Goal: Transaction & Acquisition: Register for event/course

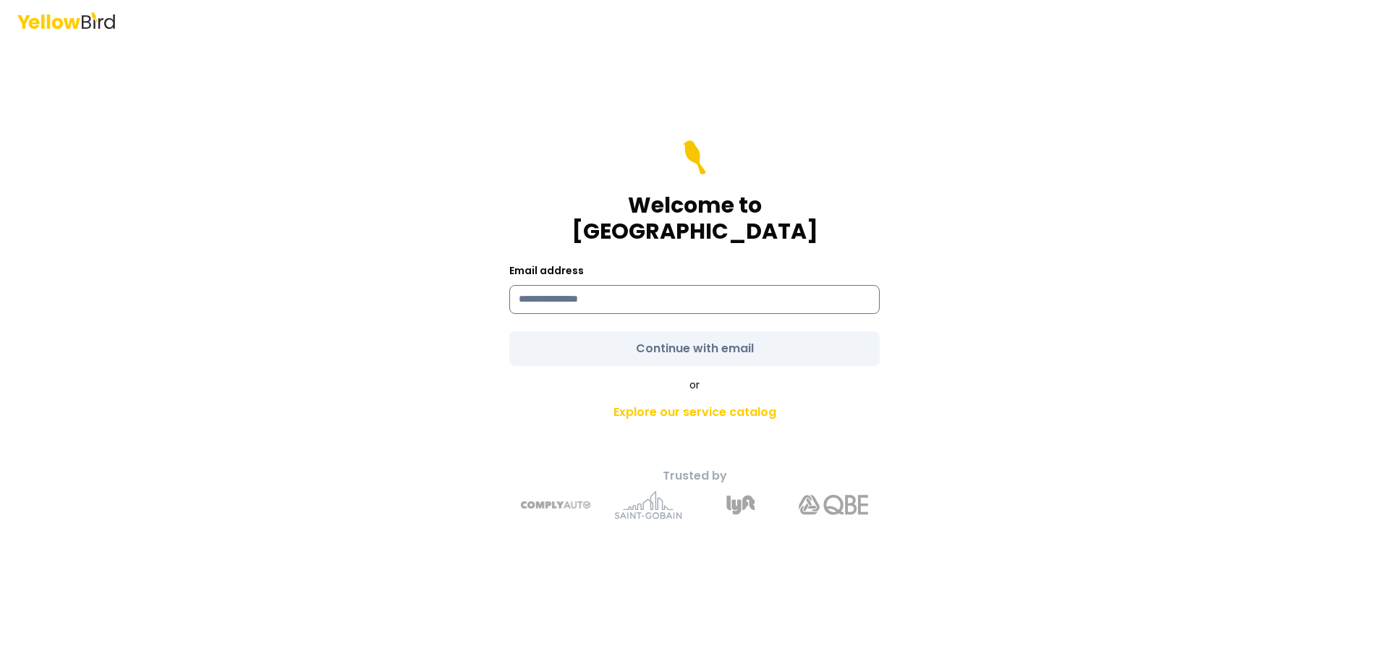
click at [774, 285] on input at bounding box center [694, 299] width 370 height 29
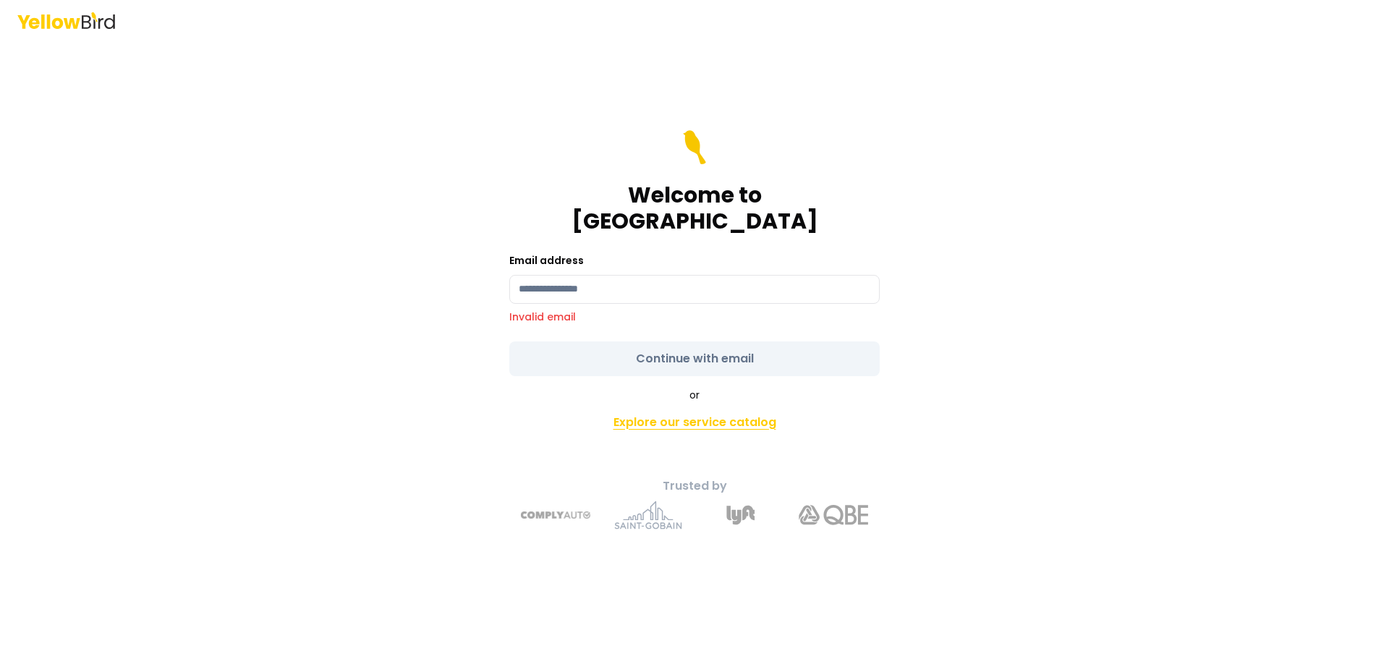
click at [753, 408] on link "Explore our service catalog" at bounding box center [694, 422] width 509 height 29
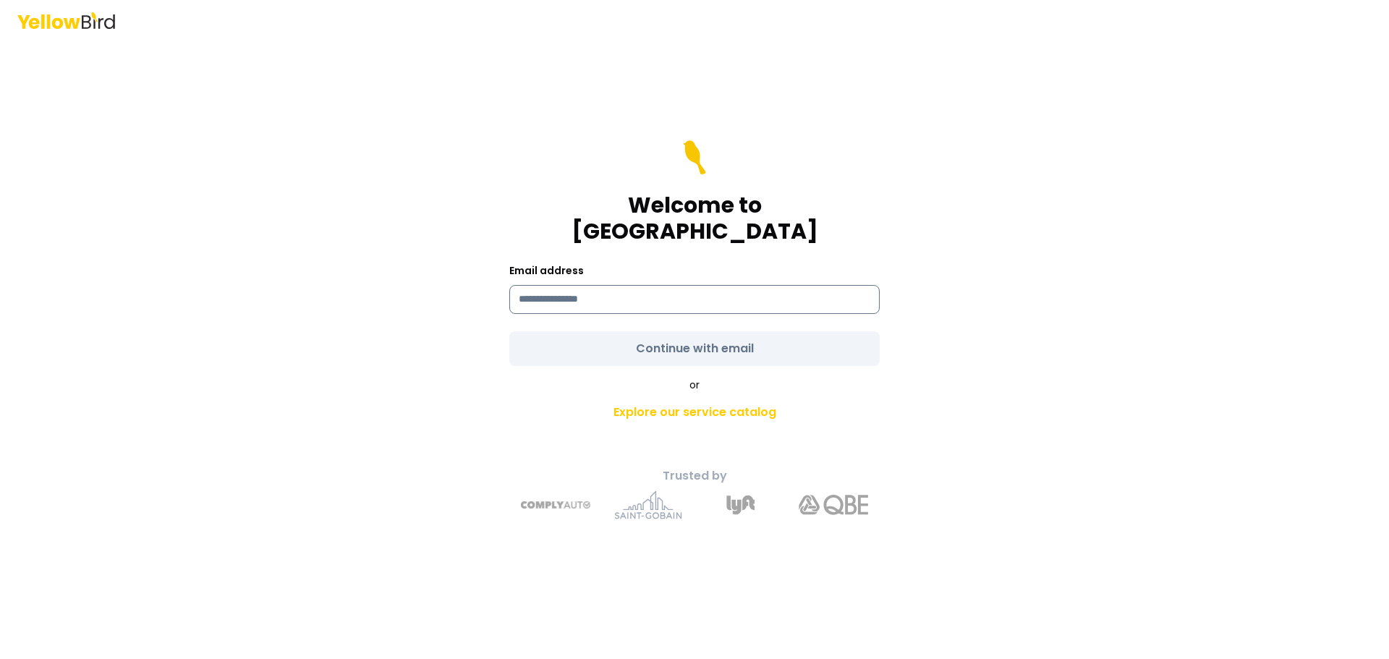
click at [704, 285] on input at bounding box center [694, 299] width 370 height 29
type input "*"
type input "**********"
click at [759, 342] on form "**********" at bounding box center [694, 253] width 370 height 226
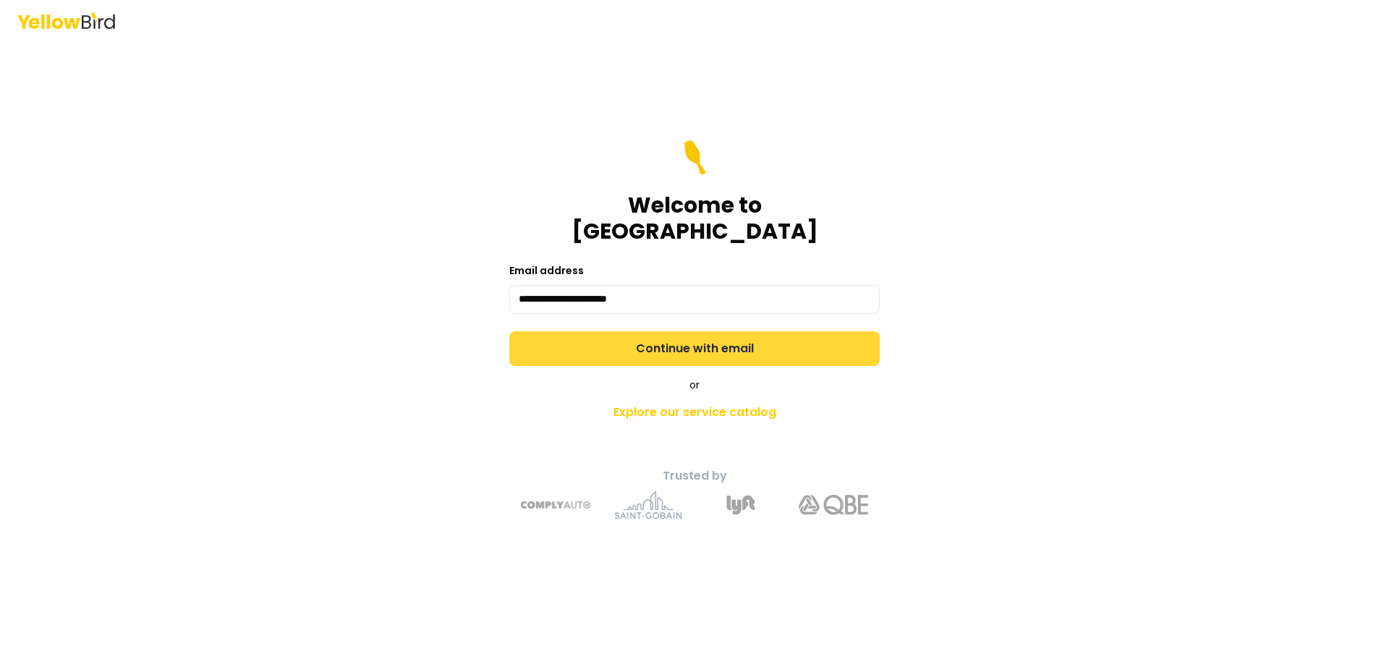
click at [746, 344] on button "Continue with email" at bounding box center [694, 348] width 370 height 35
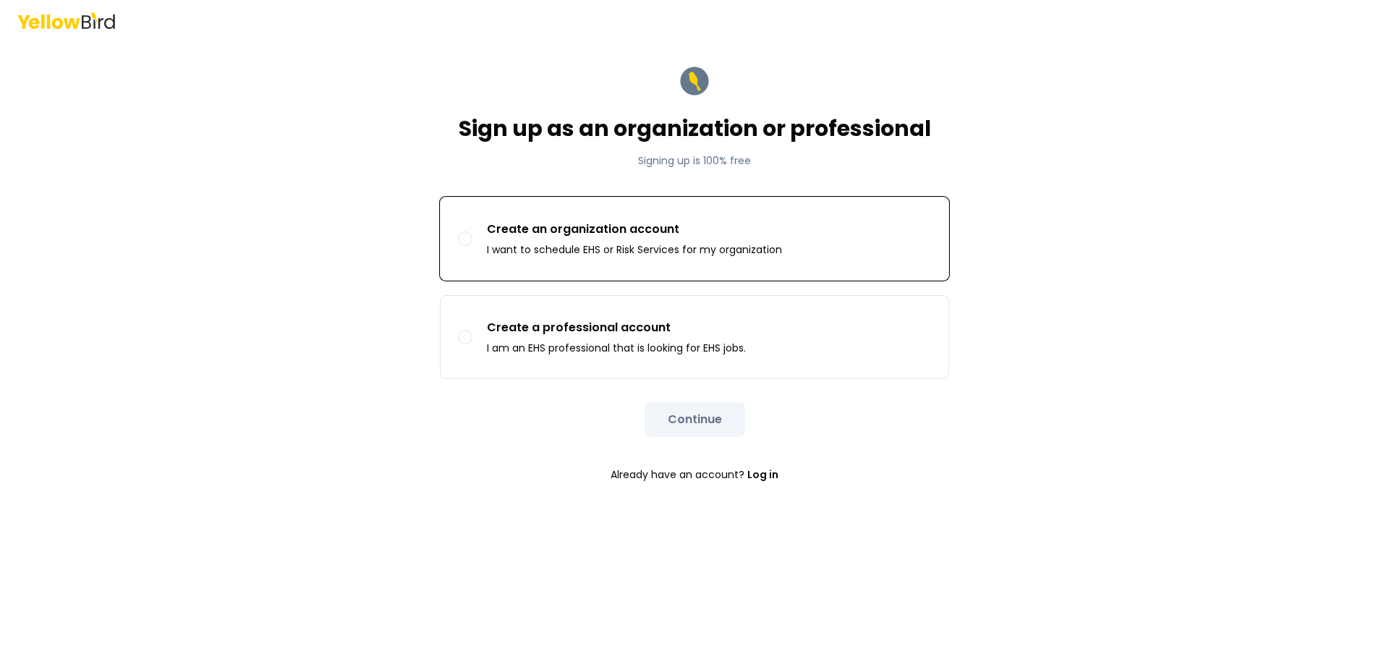
click at [739, 247] on p "I want to schedule EHS or Risk Services for my organization" at bounding box center [634, 249] width 295 height 14
click at [472, 246] on button "Create an organization account I want to schedule EHS or Risk Services for my o…" at bounding box center [465, 238] width 14 height 14
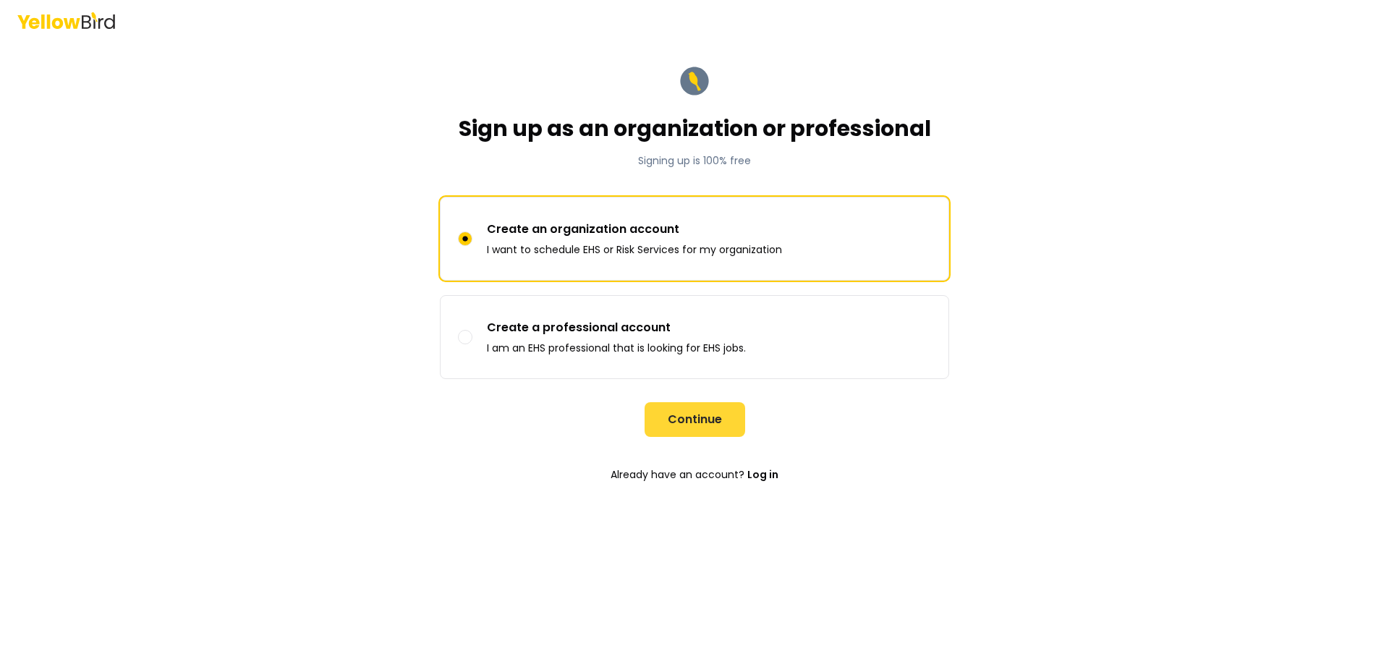
click at [673, 409] on button "Continue" at bounding box center [694, 419] width 101 height 35
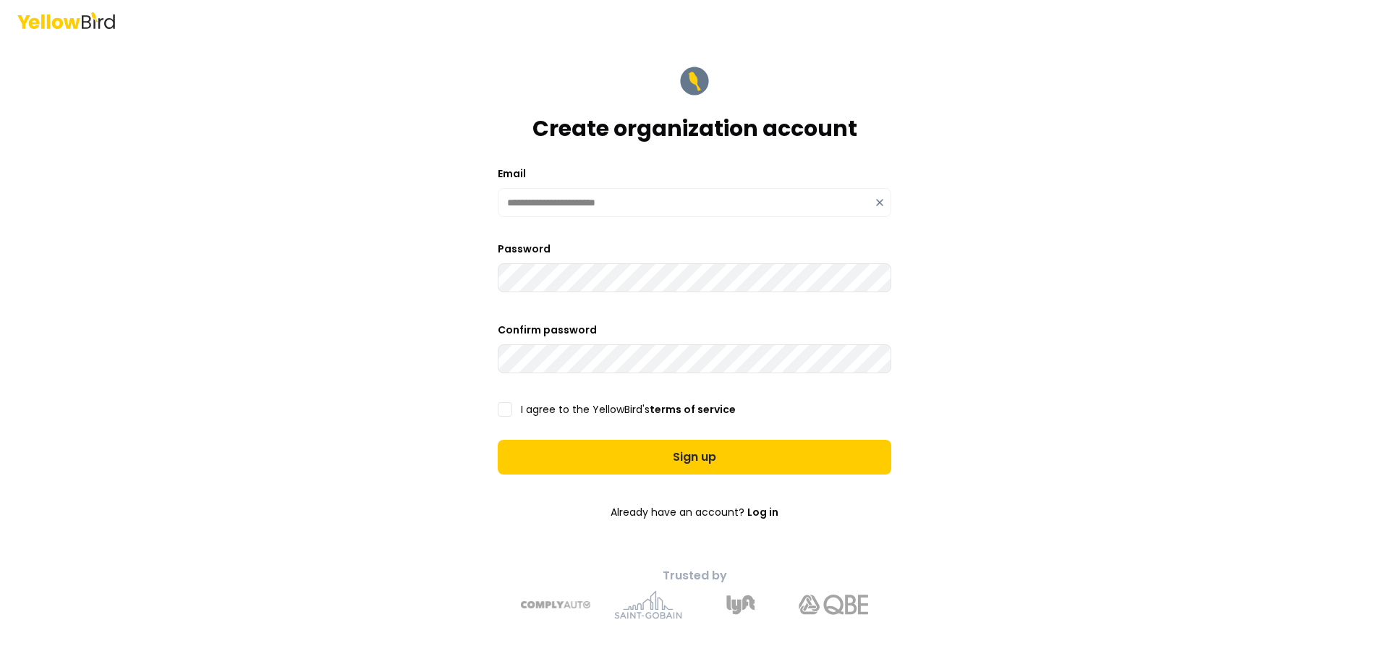
click at [511, 409] on button "I agree to the YellowBird's terms of service" at bounding box center [505, 409] width 14 height 14
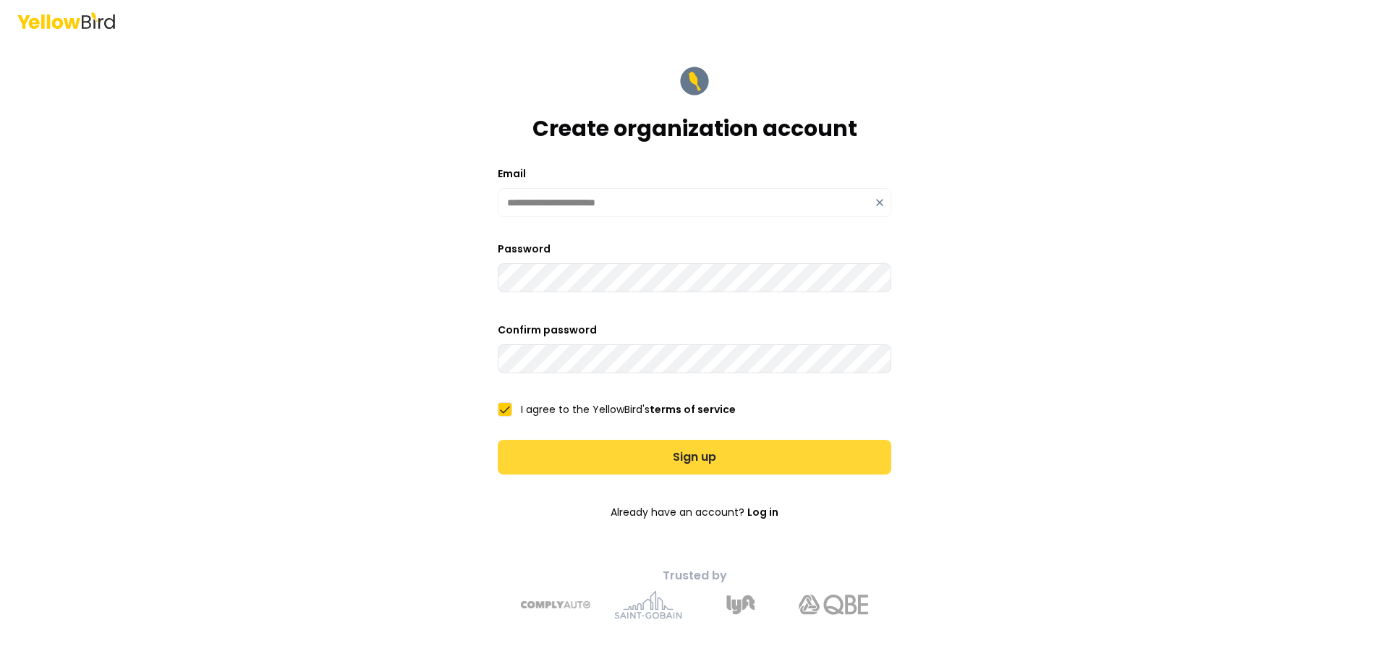
click at [593, 445] on button "Sign up" at bounding box center [694, 457] width 393 height 35
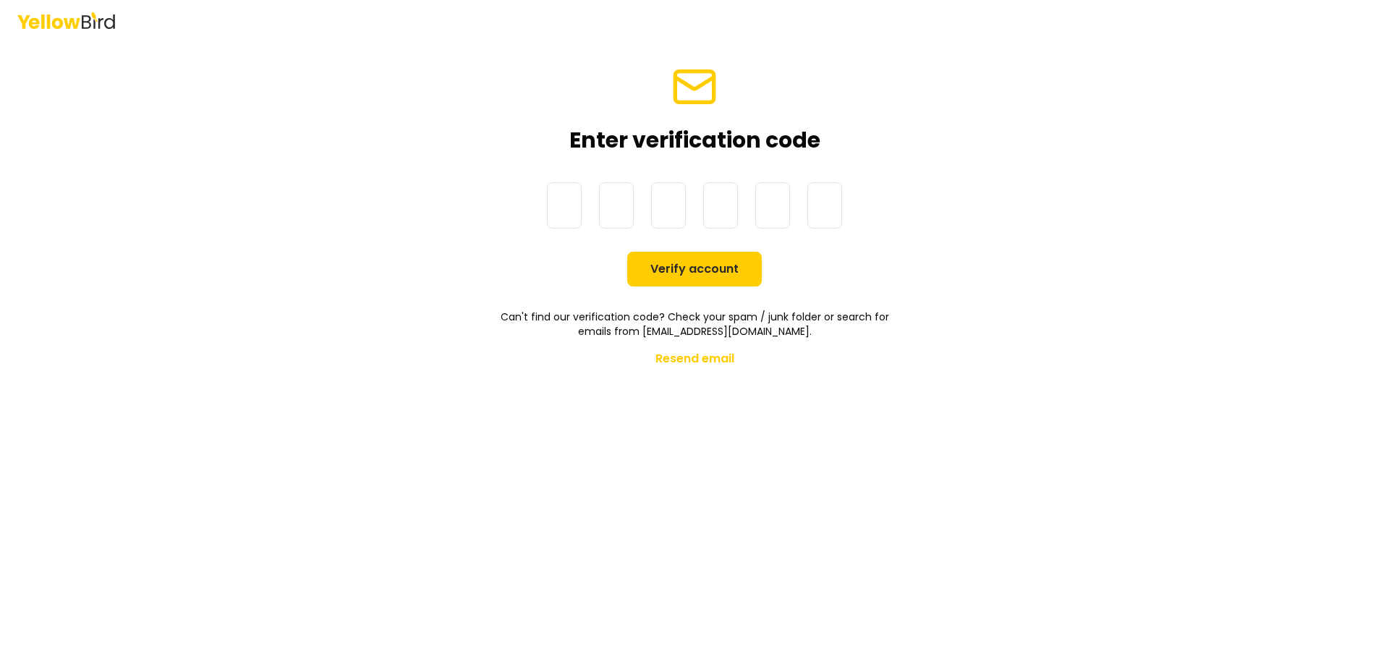
click at [1321, 495] on div "Enter verification code One-Time Password Verify account Can't find our verific…" at bounding box center [694, 329] width 1389 height 659
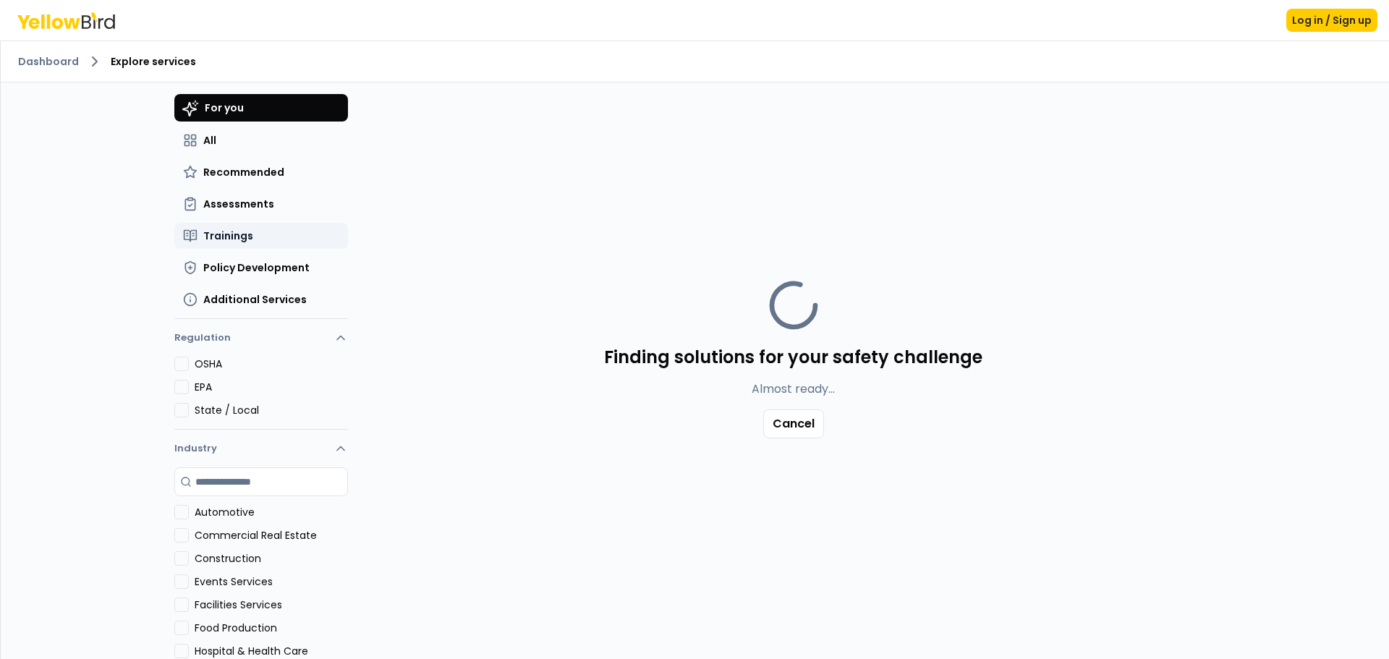
click at [250, 230] on button "Trainings" at bounding box center [261, 236] width 174 height 26
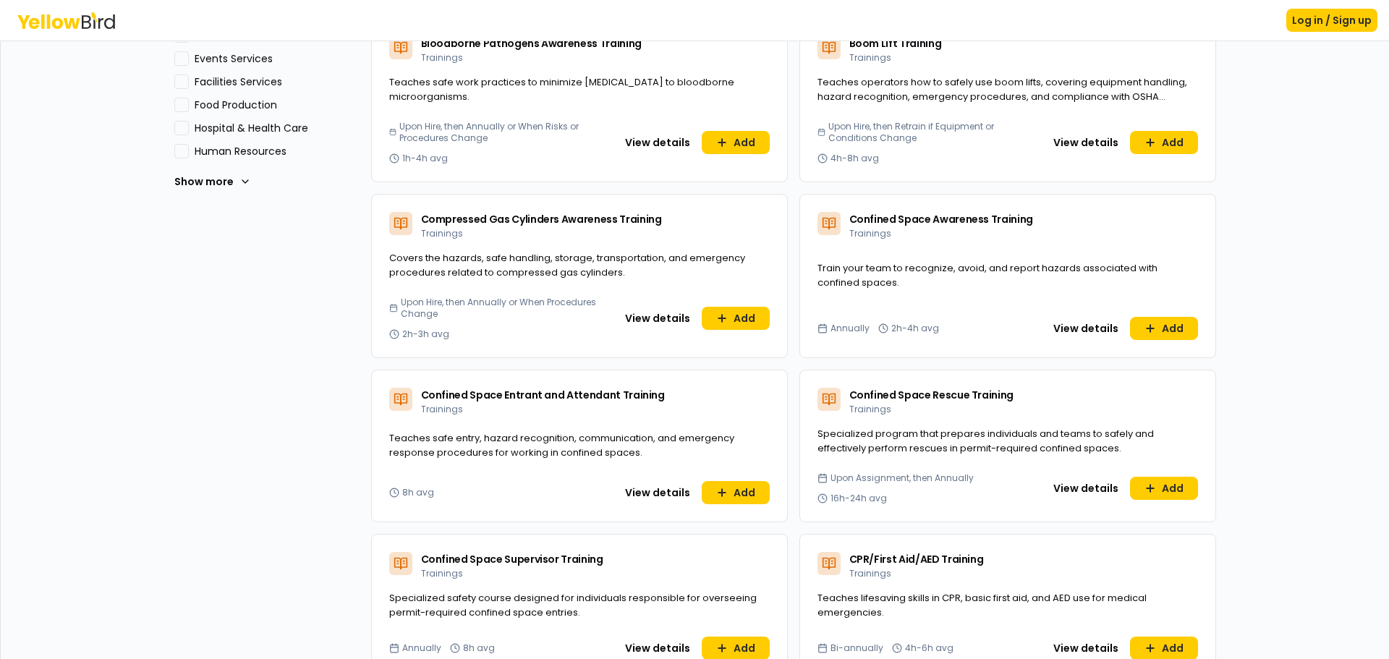
scroll to position [651, 0]
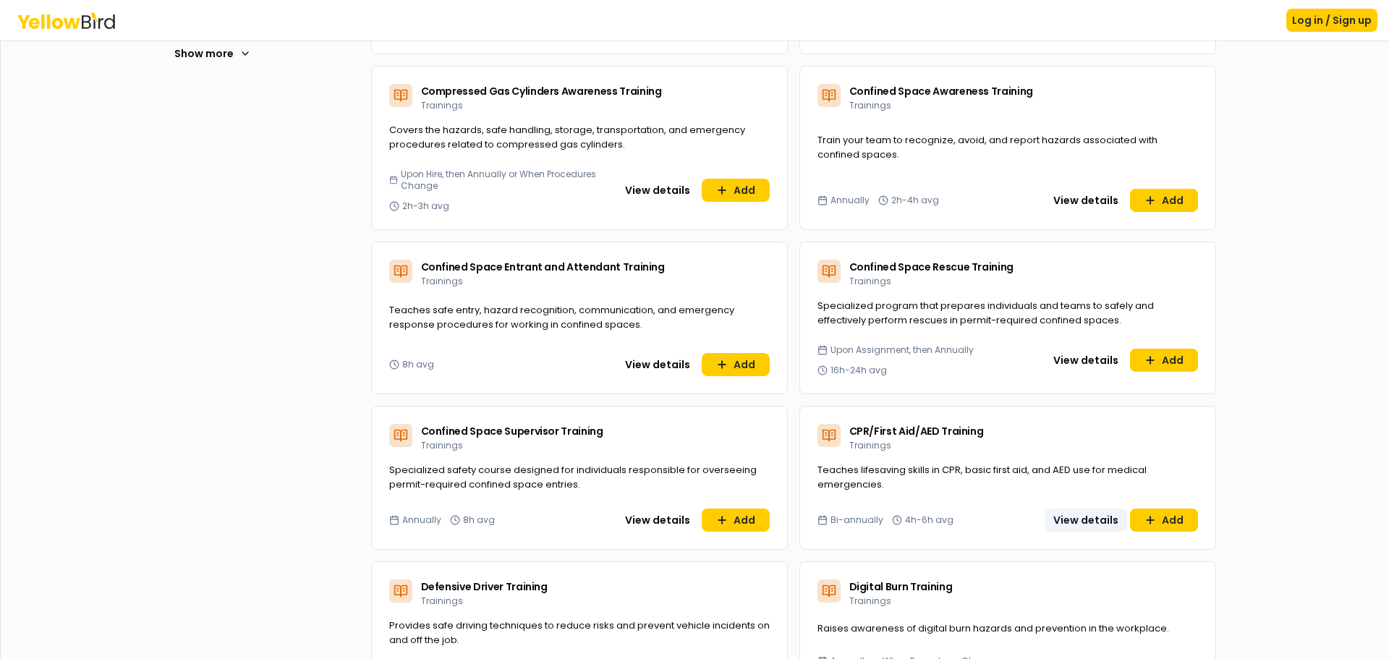
click at [1099, 523] on button "View details" at bounding box center [1085, 519] width 82 height 23
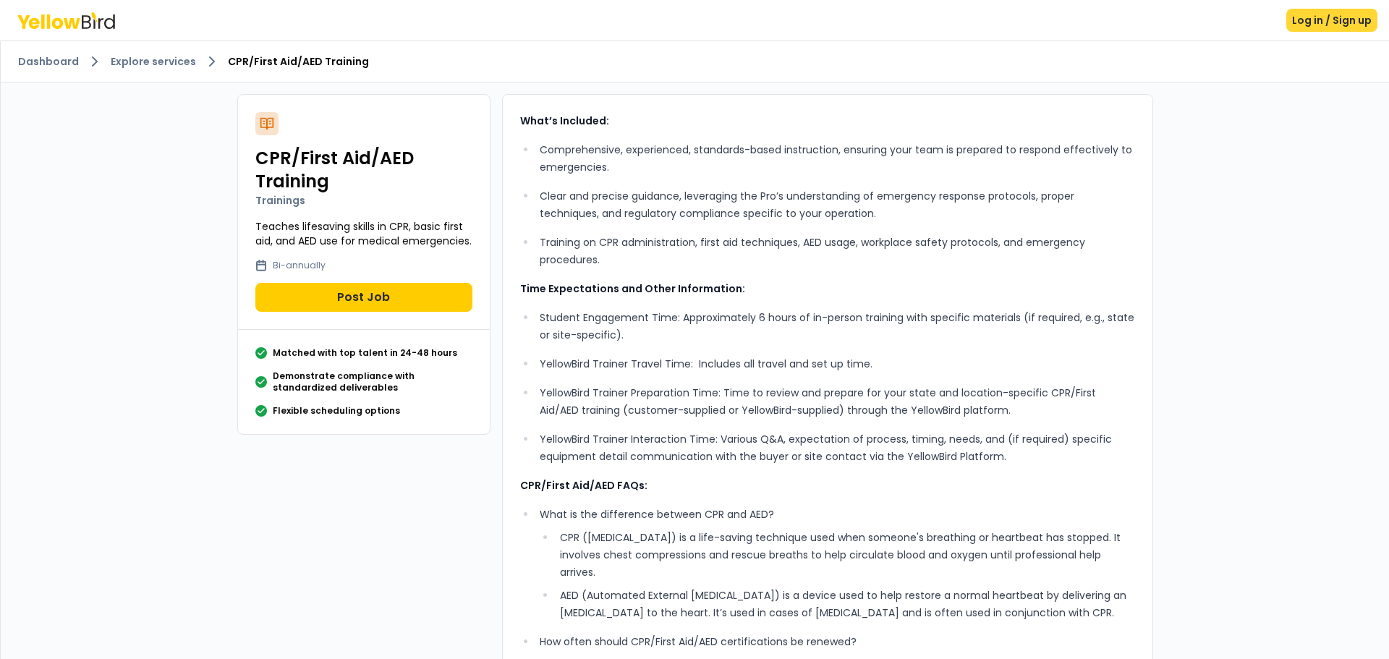
click at [1304, 25] on button "Log in / Sign up" at bounding box center [1331, 20] width 91 height 23
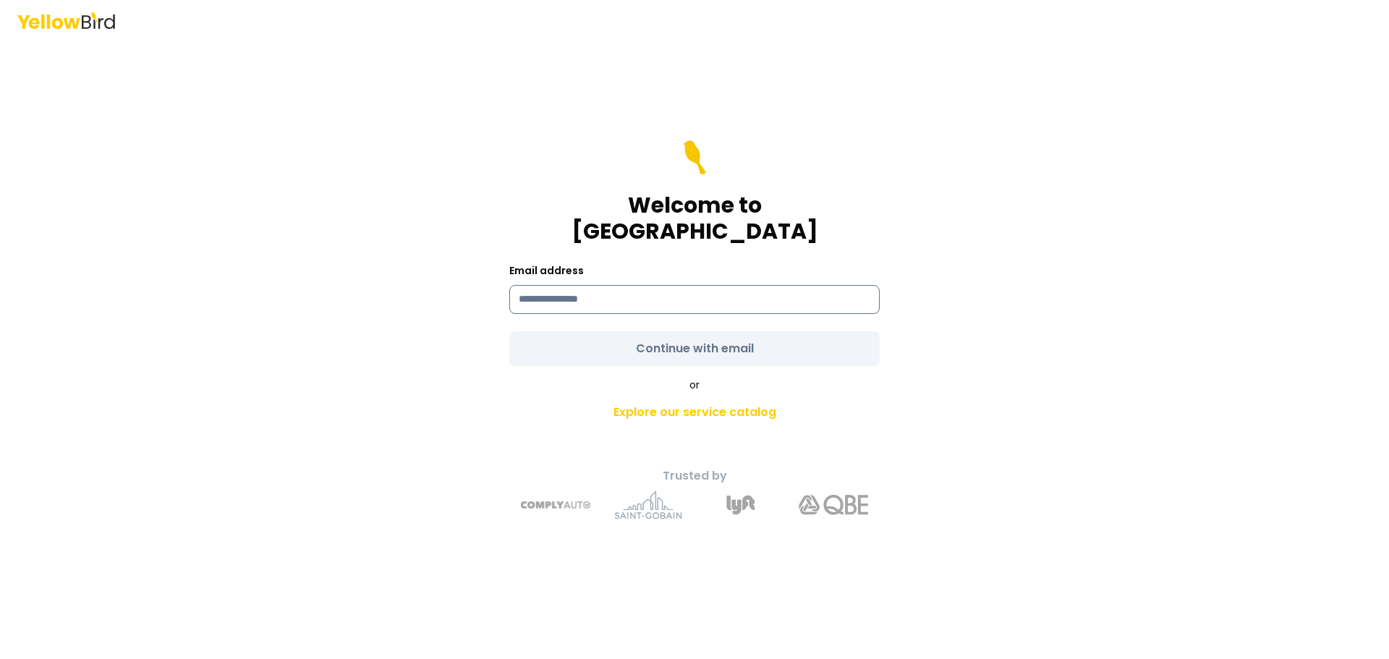
click at [734, 289] on input at bounding box center [694, 299] width 370 height 29
type input "**********"
click at [753, 378] on div "or Explore our service catalog" at bounding box center [694, 402] width 509 height 49
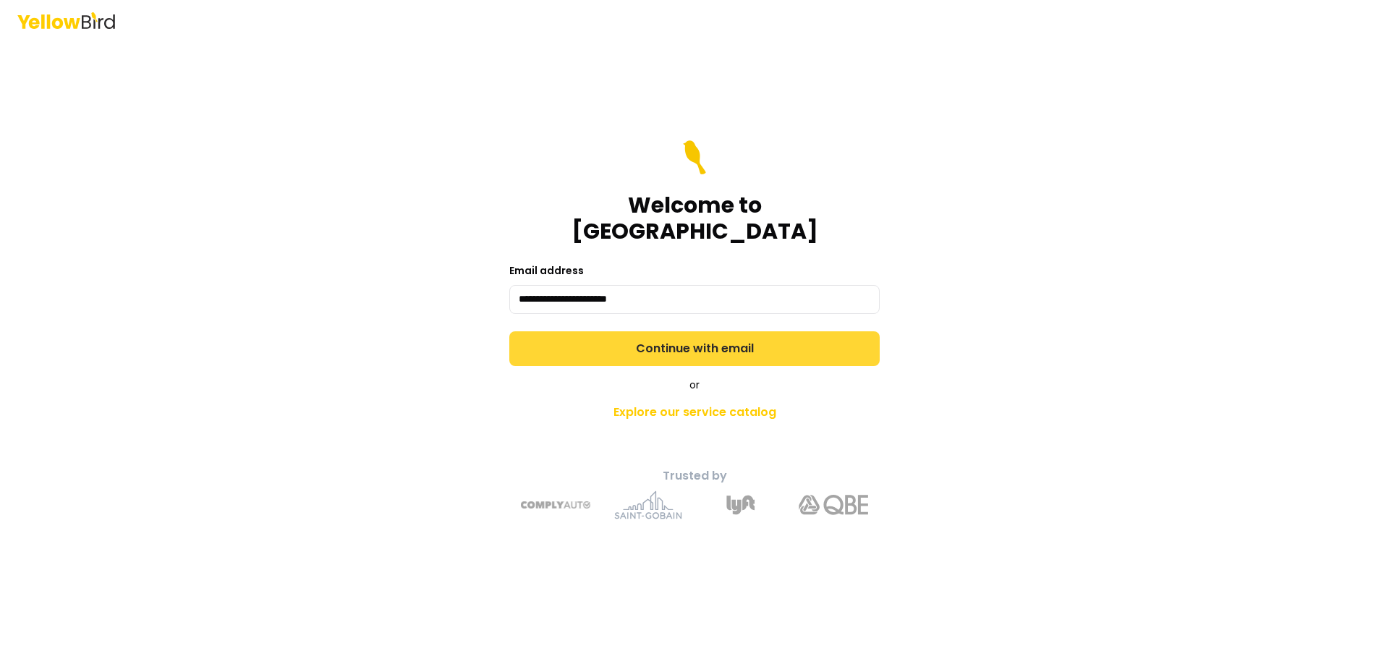
click at [755, 338] on button "Continue with email" at bounding box center [694, 348] width 370 height 35
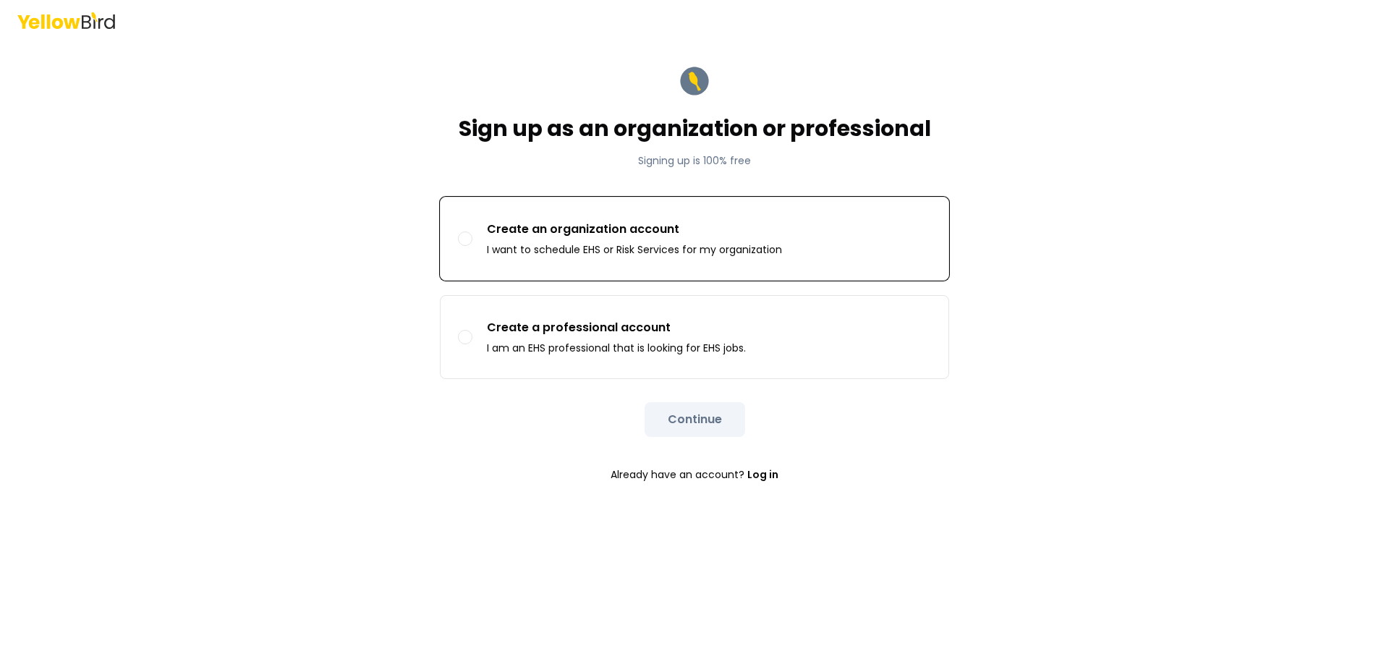
click at [730, 244] on p "I want to schedule EHS or Risk Services for my organization" at bounding box center [634, 249] width 295 height 14
click at [472, 244] on button "Create an organization account I want to schedule EHS or Risk Services for my o…" at bounding box center [465, 238] width 14 height 14
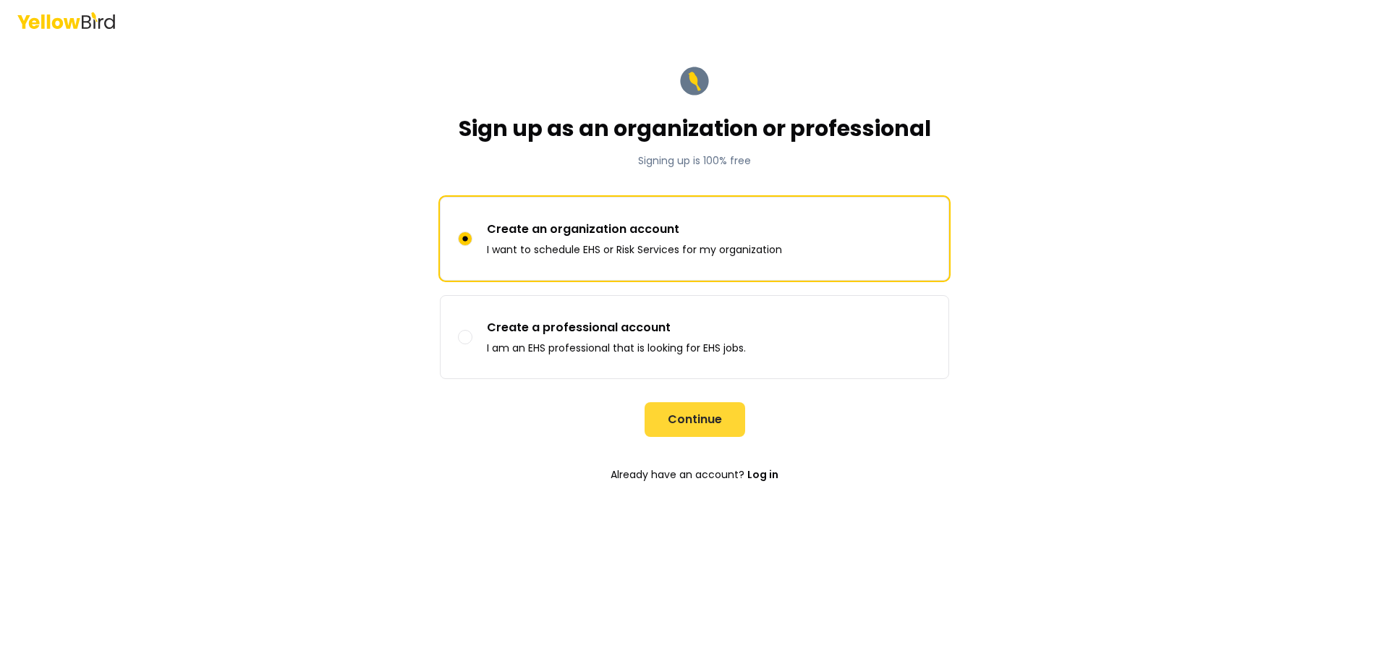
click at [709, 410] on button "Continue" at bounding box center [694, 419] width 101 height 35
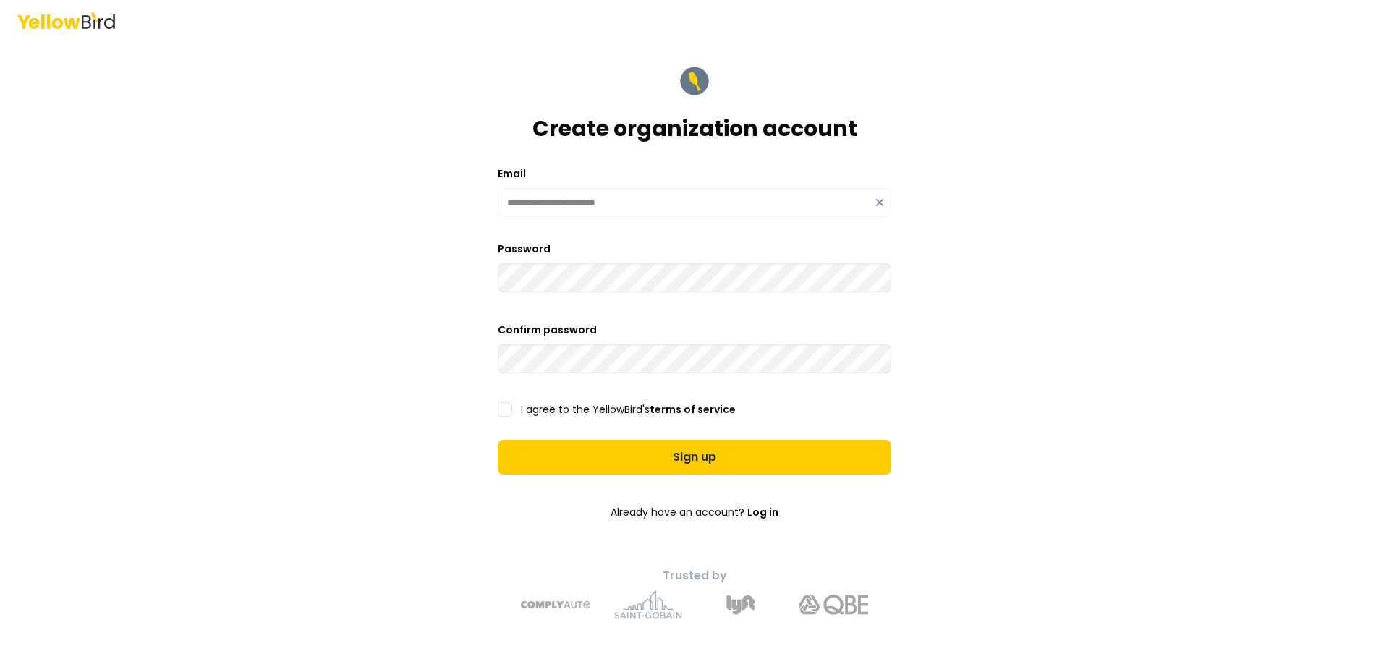
click at [505, 417] on form "**********" at bounding box center [694, 341] width 417 height 579
click at [504, 413] on button "I agree to the YellowBird's terms of service" at bounding box center [505, 409] width 14 height 14
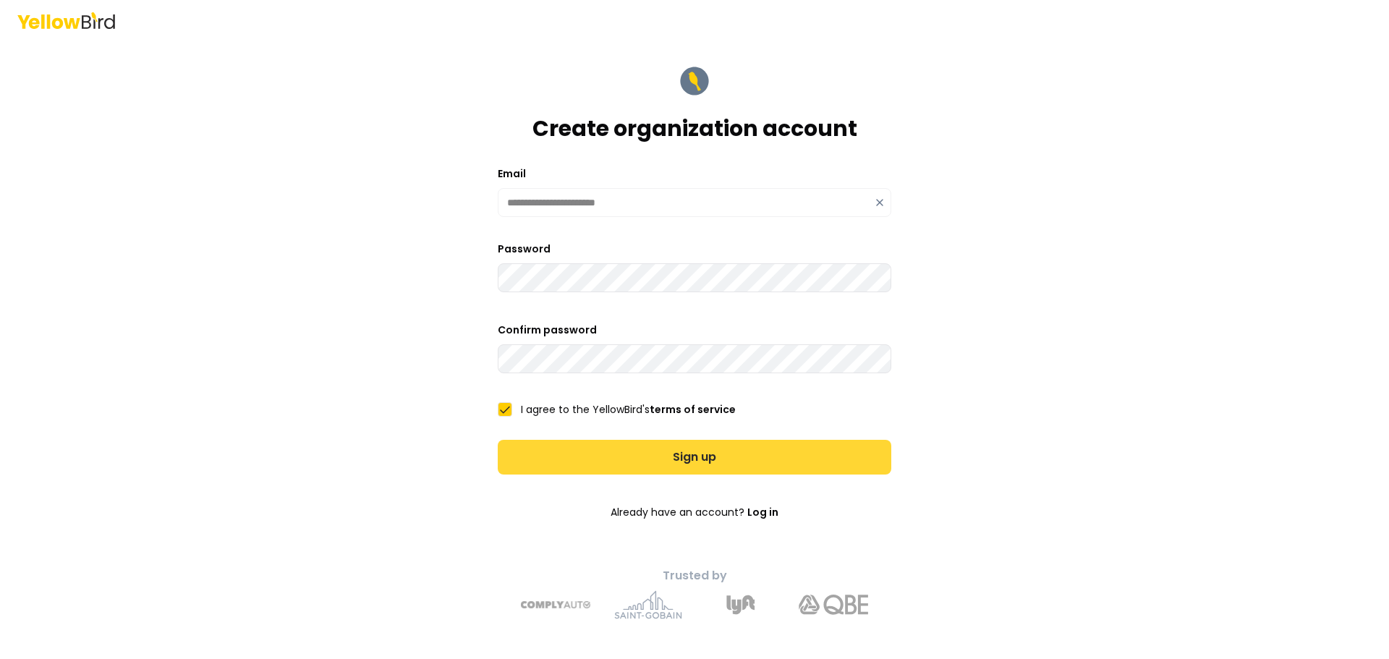
click at [565, 450] on button "Sign up" at bounding box center [694, 457] width 393 height 35
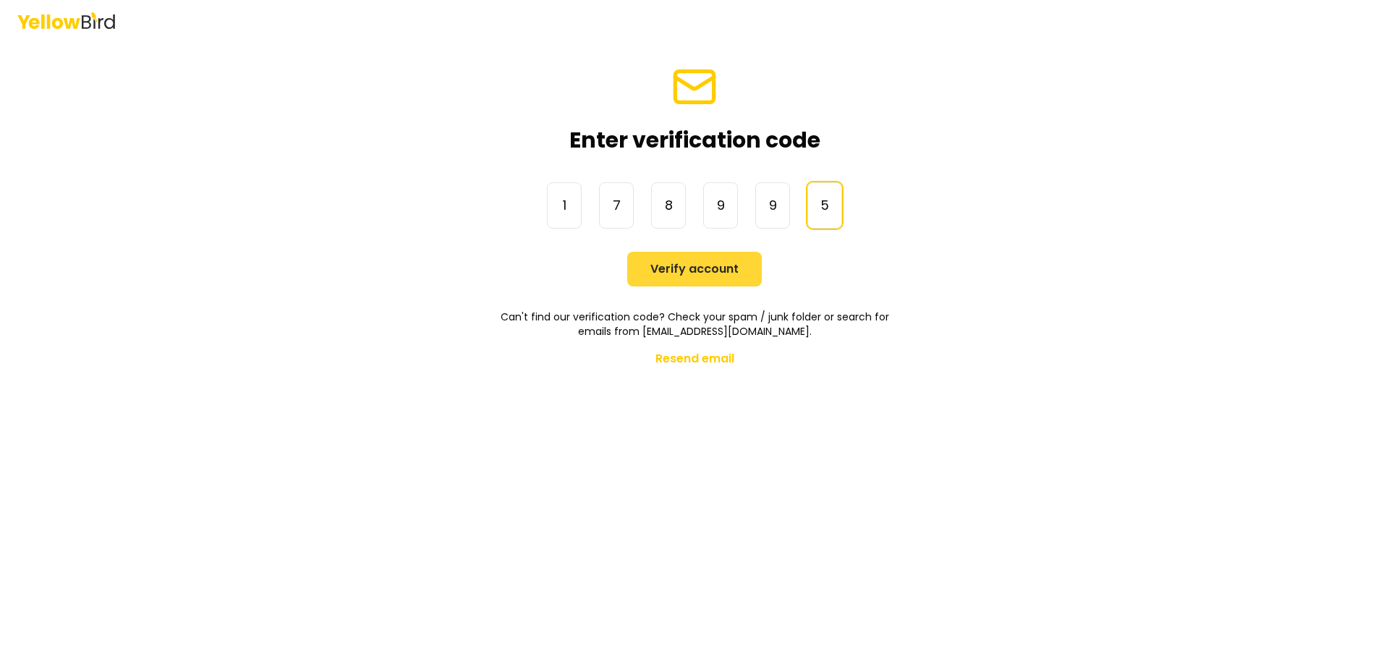
type input "******"
click at [721, 264] on button "Verify account" at bounding box center [694, 269] width 135 height 35
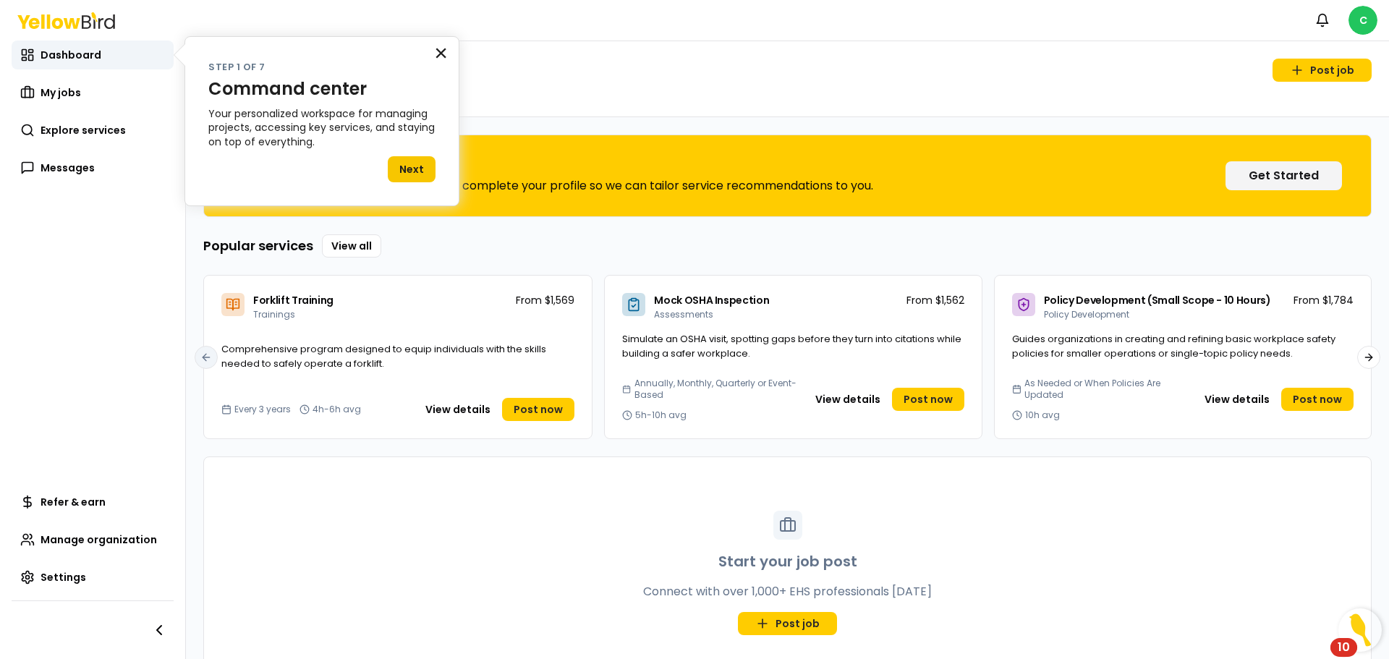
click at [446, 51] on button "×" at bounding box center [441, 52] width 14 height 23
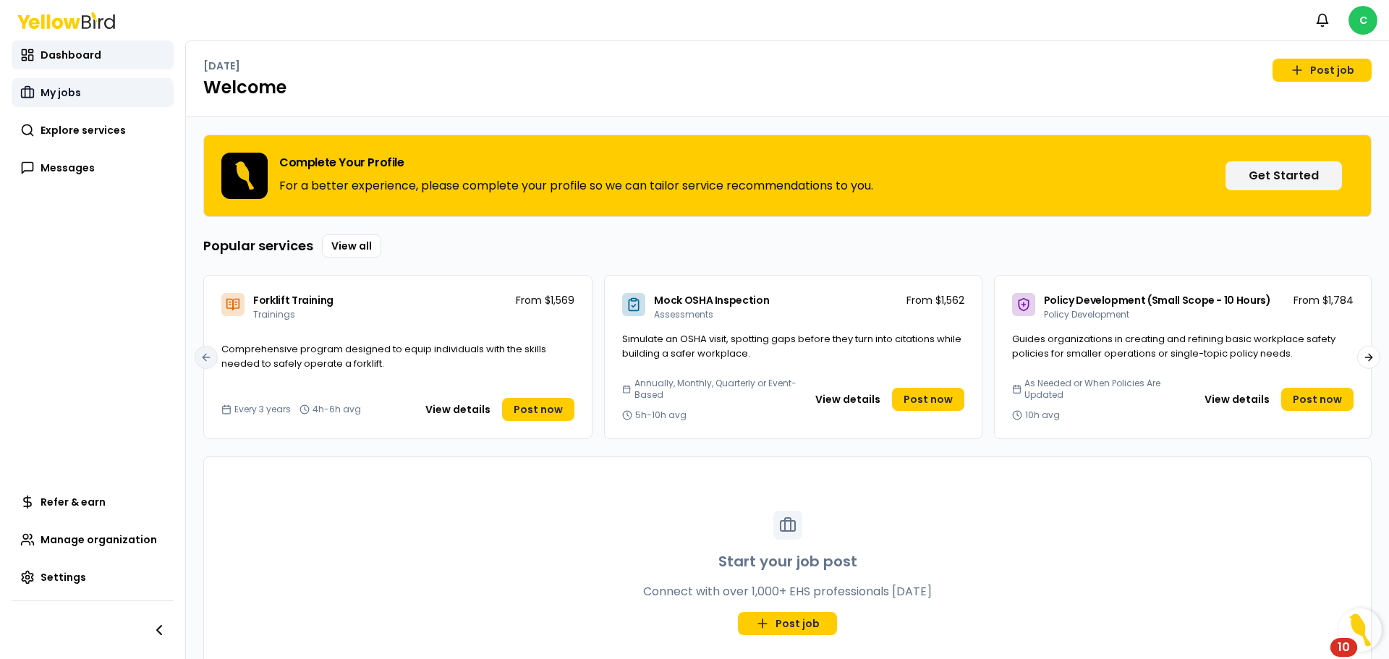
click at [81, 92] on link "My jobs" at bounding box center [93, 92] width 162 height 29
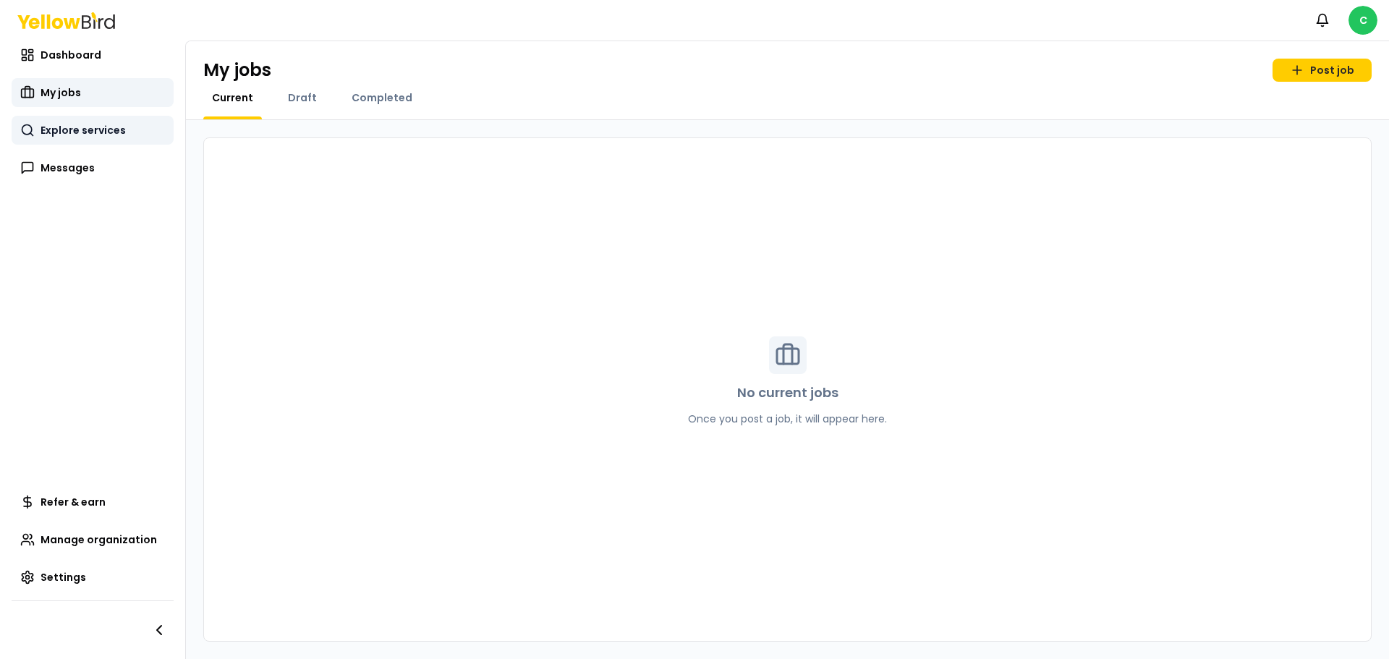
click at [103, 132] on span "Explore services" at bounding box center [83, 130] width 85 height 14
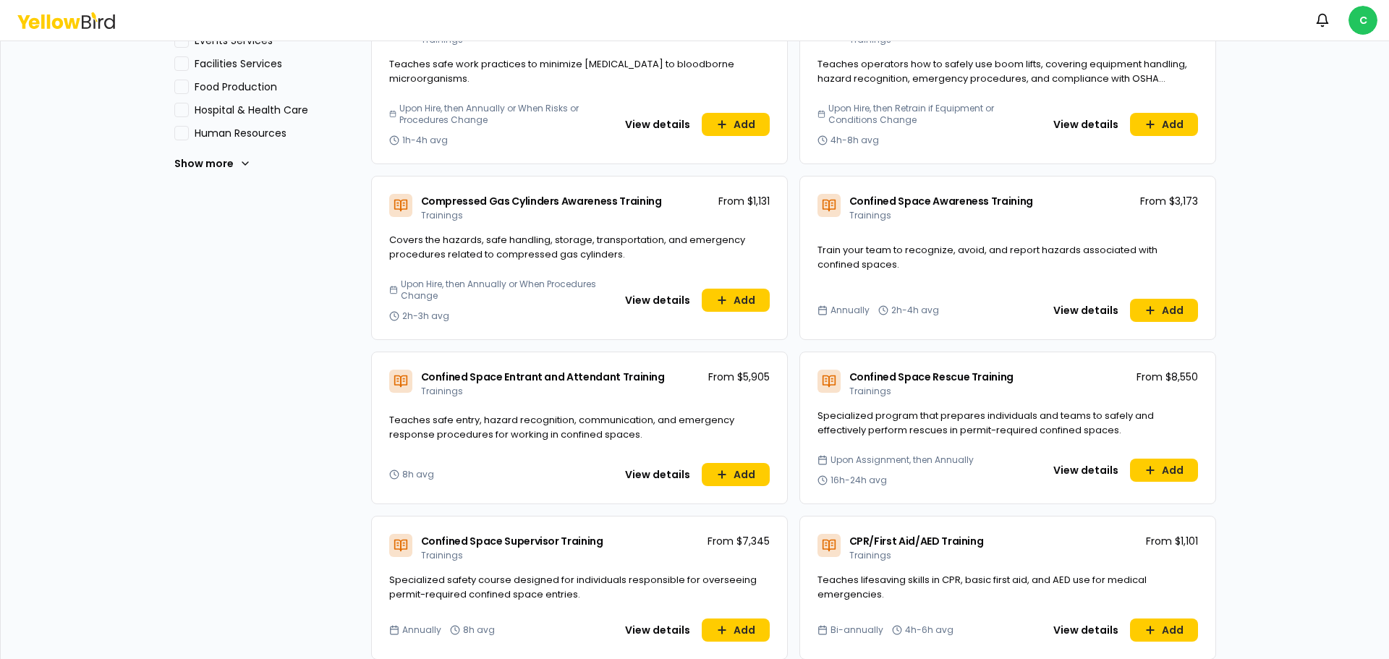
scroll to position [651, 0]
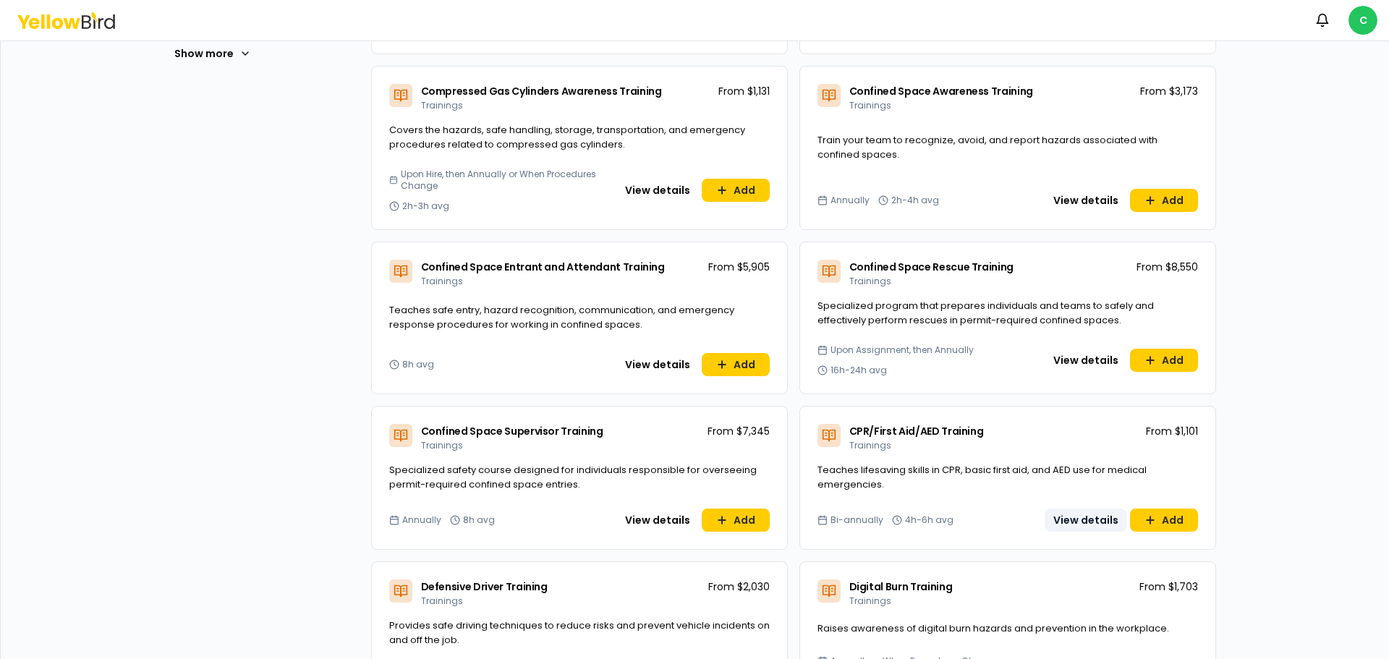
click at [1099, 522] on button "View details" at bounding box center [1085, 519] width 82 height 23
